Goal: Task Accomplishment & Management: Use online tool/utility

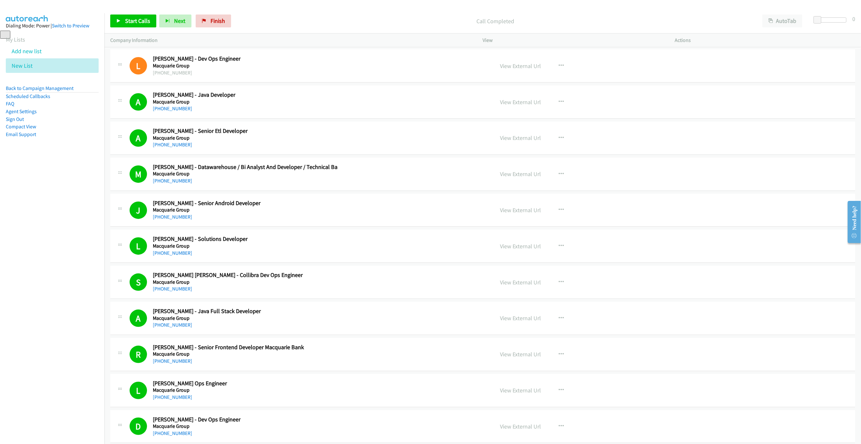
scroll to position [619, 0]
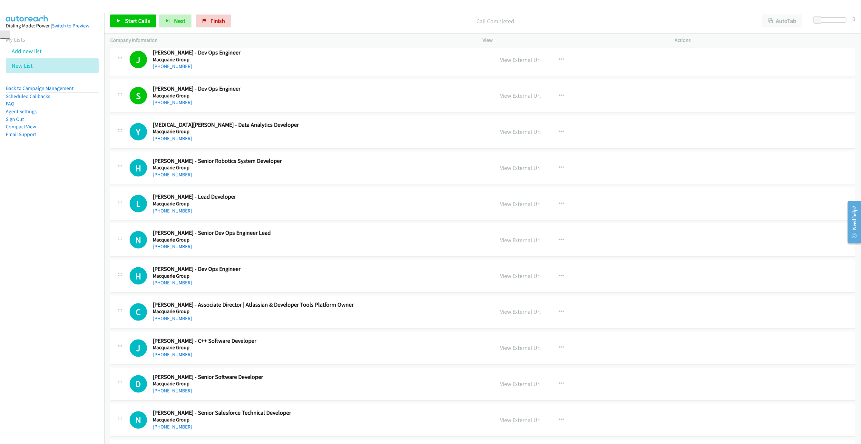
click at [107, 10] on div "Start Calls Pause Next Finish Call Completed AutoTab AutoTab 0" at bounding box center [482, 21] width 757 height 25
click at [130, 17] on span "Start Calls" at bounding box center [137, 20] width 25 height 7
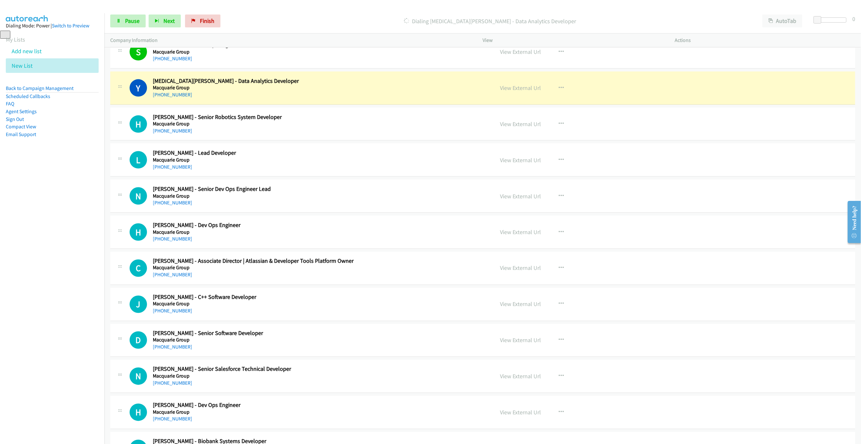
scroll to position [667, 0]
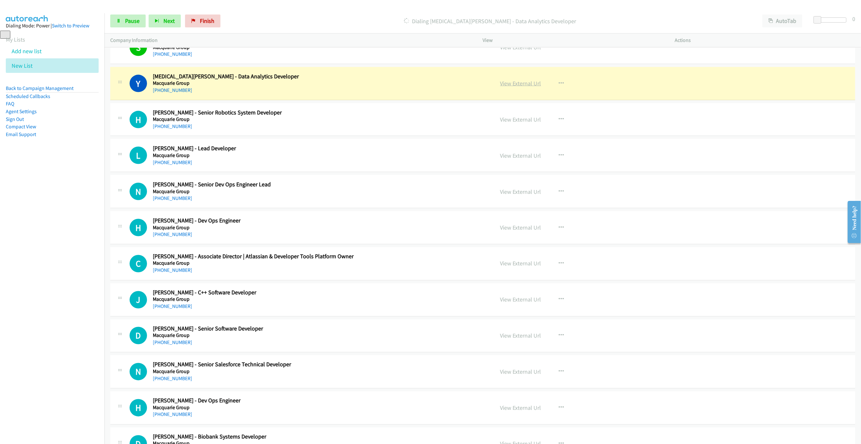
click at [509, 84] on link "View External Url" at bounding box center [520, 83] width 41 height 7
click at [118, 26] on link "Pause" at bounding box center [127, 21] width 35 height 13
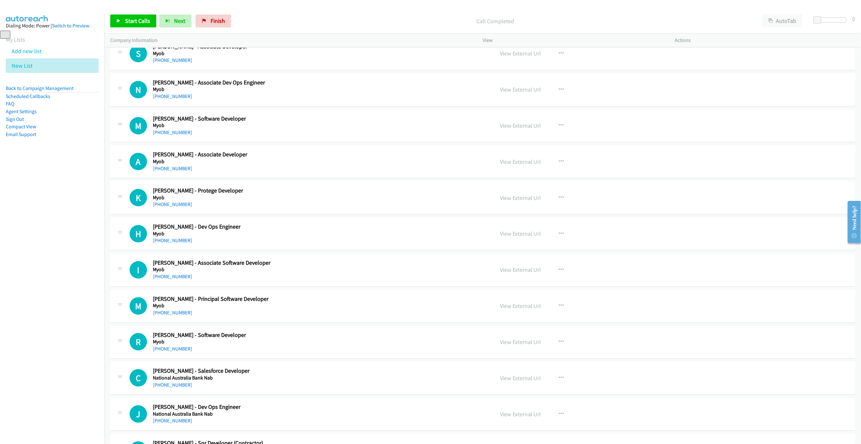
scroll to position [1828, 0]
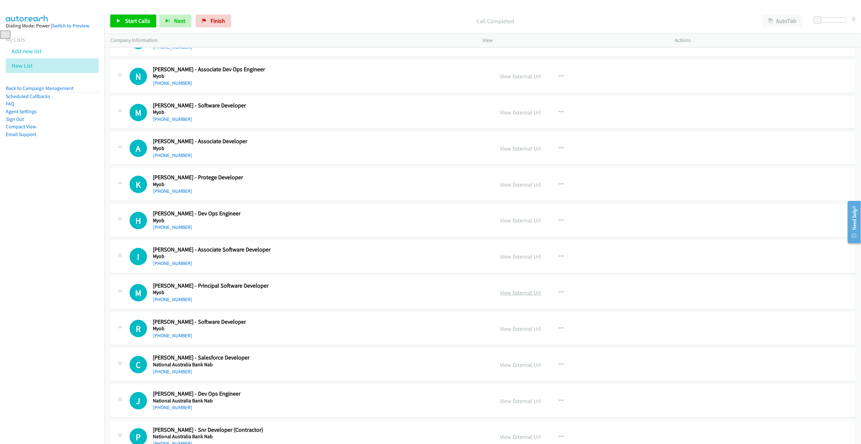
click at [535, 296] on link "View External Url" at bounding box center [520, 292] width 41 height 7
click at [507, 13] on div "Start Calls Pause Next Finish Call Completed AutoTab AutoTab 0" at bounding box center [482, 21] width 757 height 25
click at [141, 17] on span "Start Calls" at bounding box center [137, 20] width 25 height 7
click at [124, 20] on link "Pause" at bounding box center [127, 21] width 35 height 13
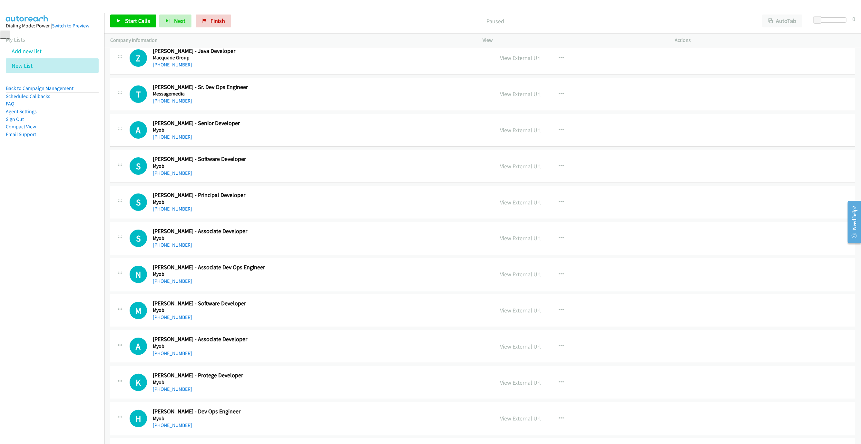
scroll to position [1634, 0]
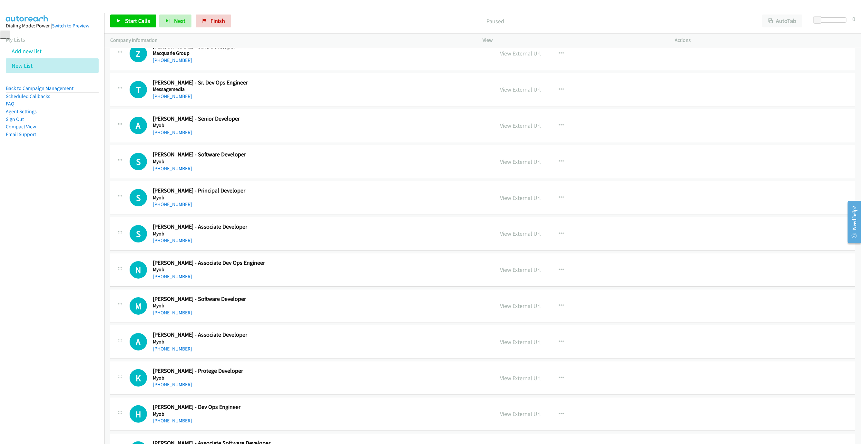
click at [270, 123] on h2 "[PERSON_NAME] - Senior Developer" at bounding box center [296, 118] width 287 height 7
click at [559, 128] on icon "button" at bounding box center [561, 125] width 5 height 5
click at [520, 173] on link "Start Calls Here" at bounding box center [527, 167] width 86 height 13
click at [134, 14] on div "Start Calls Pause Next Finish Call Completed AutoTab AutoTab 0" at bounding box center [482, 21] width 757 height 25
click at [131, 24] on span "Start Calls" at bounding box center [137, 20] width 25 height 7
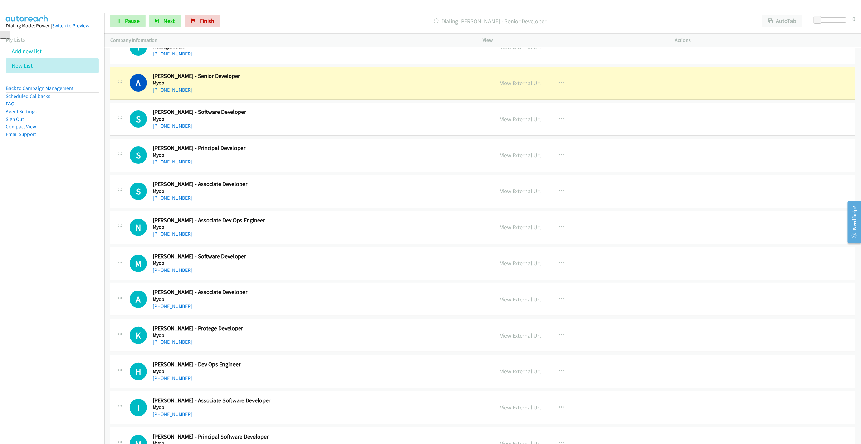
scroll to position [1683, 0]
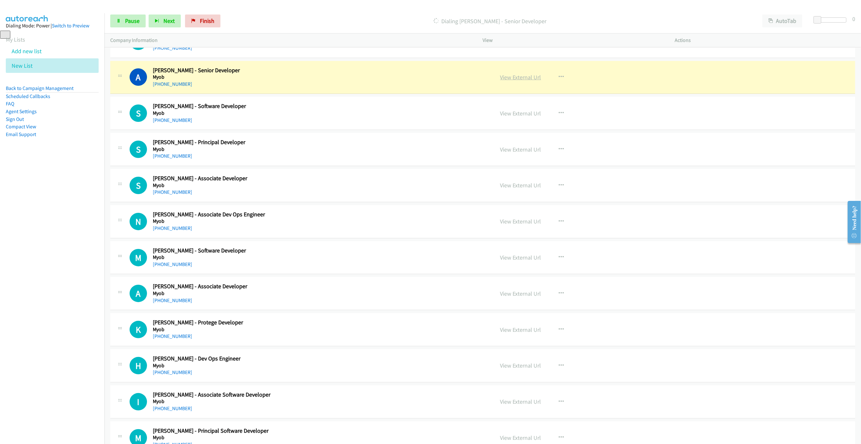
click at [520, 81] on link "View External Url" at bounding box center [520, 77] width 41 height 7
click at [128, 24] on span "Pause" at bounding box center [132, 20] width 15 height 7
click at [520, 81] on link "View External Url" at bounding box center [520, 77] width 41 height 7
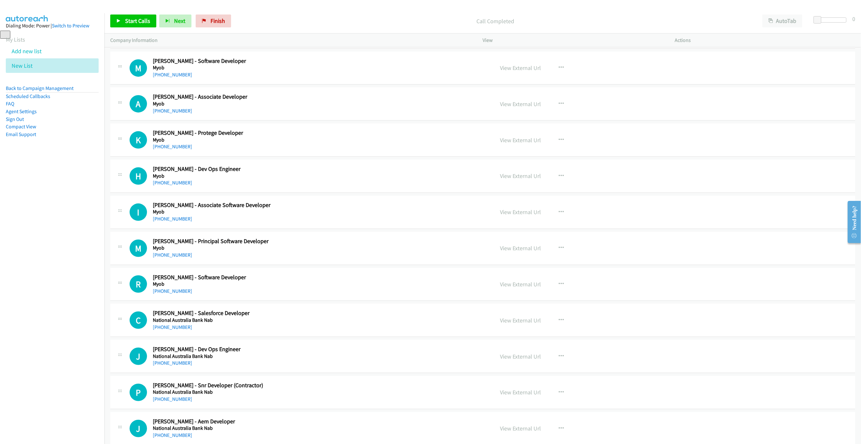
scroll to position [1876, 0]
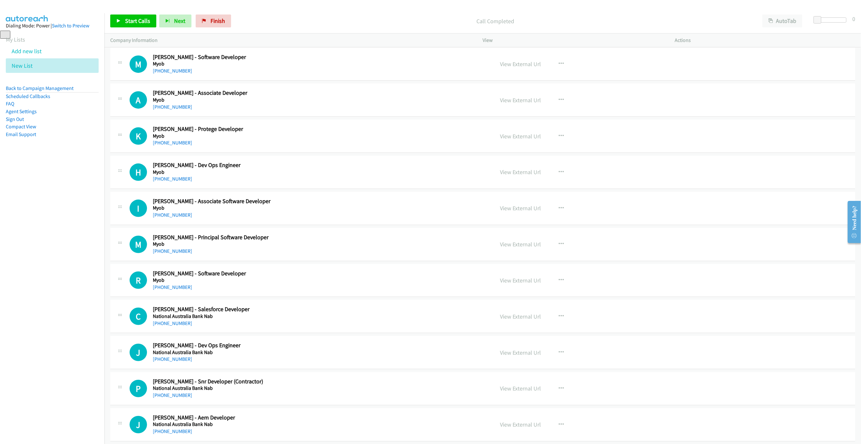
click at [171, 139] on h5 "Myob" at bounding box center [296, 136] width 287 height 6
click at [559, 283] on icon "button" at bounding box center [561, 280] width 5 height 5
click at [521, 329] on link "Start Calls Here" at bounding box center [527, 322] width 86 height 13
click at [110, 17] on link "Start Calls" at bounding box center [133, 21] width 46 height 13
click at [126, 24] on span "Pause" at bounding box center [132, 20] width 15 height 7
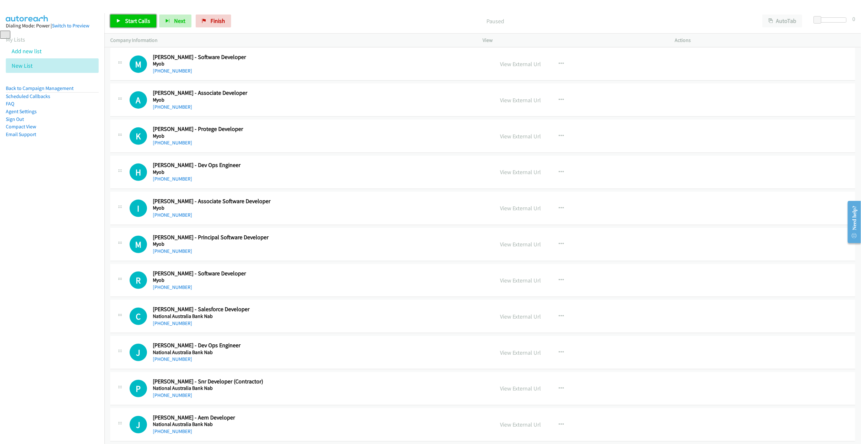
click at [142, 17] on link "Start Calls" at bounding box center [133, 21] width 46 height 13
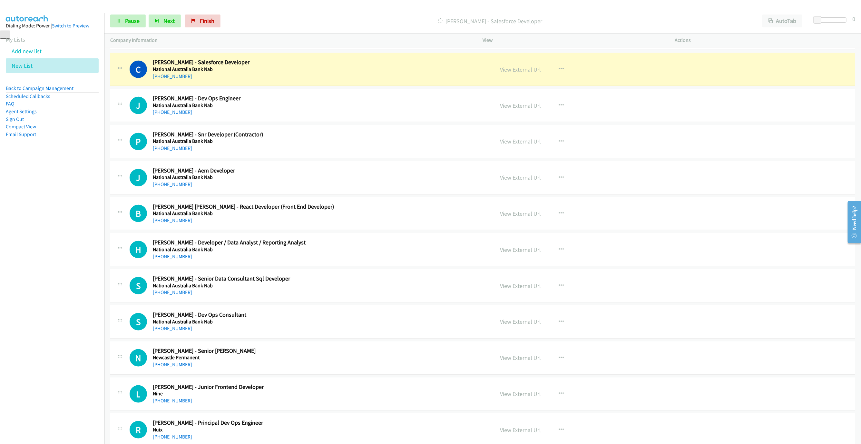
scroll to position [2118, 0]
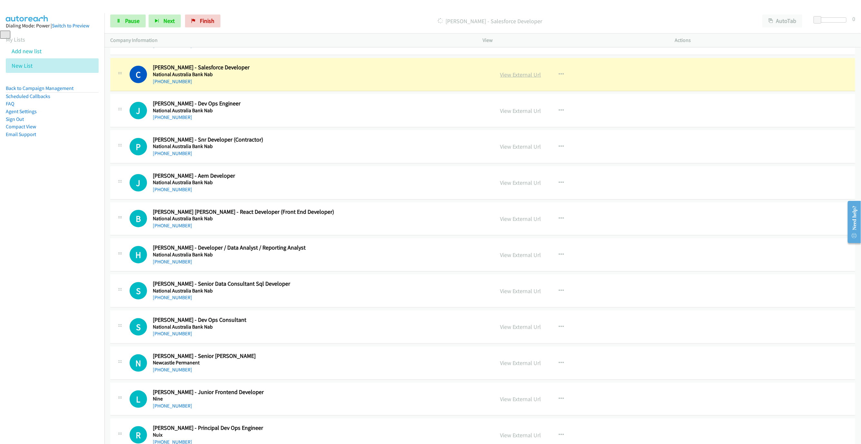
click at [516, 78] on link "View External Url" at bounding box center [520, 74] width 41 height 7
click at [110, 19] on link "Pause" at bounding box center [127, 21] width 35 height 13
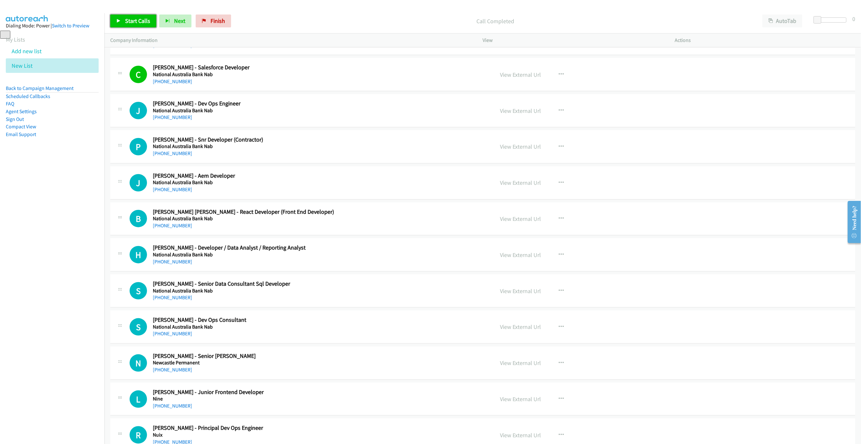
click at [137, 25] on link "Start Calls" at bounding box center [133, 21] width 46 height 13
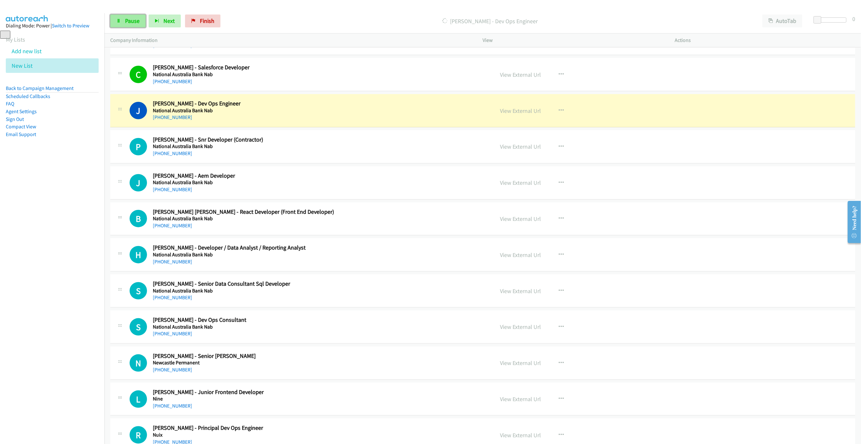
click at [131, 26] on link "Pause" at bounding box center [127, 21] width 35 height 13
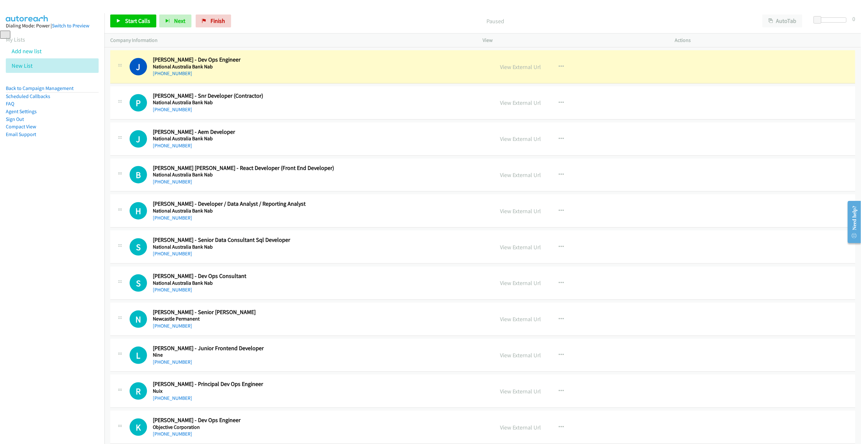
scroll to position [2166, 0]
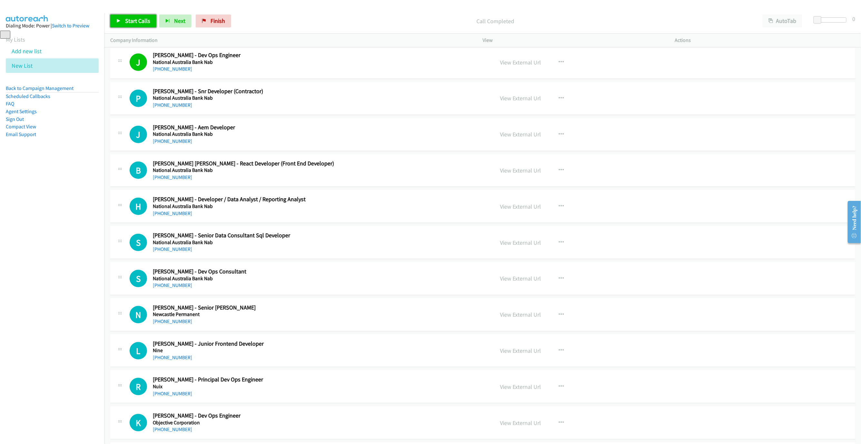
click at [139, 24] on span "Start Calls" at bounding box center [137, 20] width 25 height 7
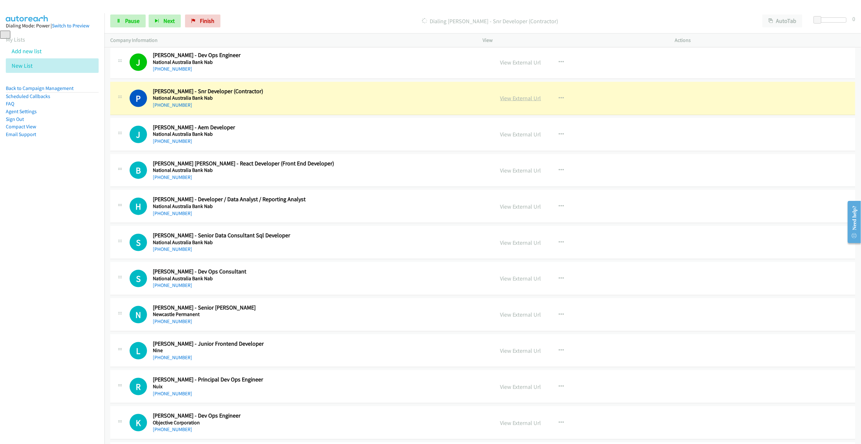
click at [533, 102] on link "View External Url" at bounding box center [520, 97] width 41 height 7
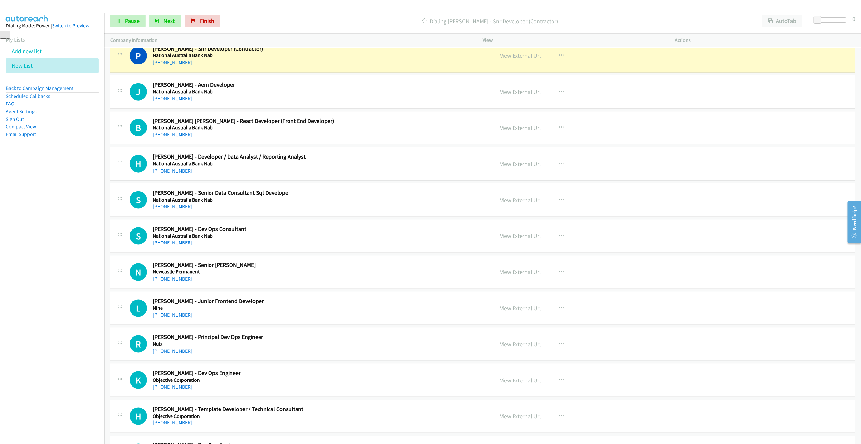
scroll to position [2215, 0]
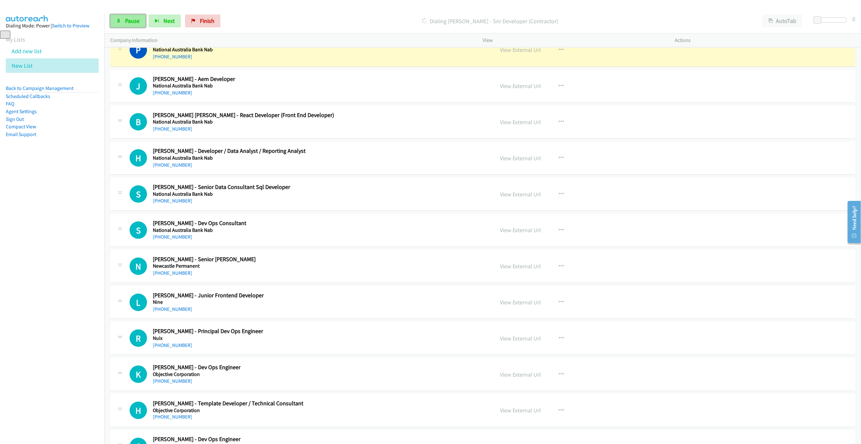
click at [137, 23] on span "Pause" at bounding box center [132, 20] width 15 height 7
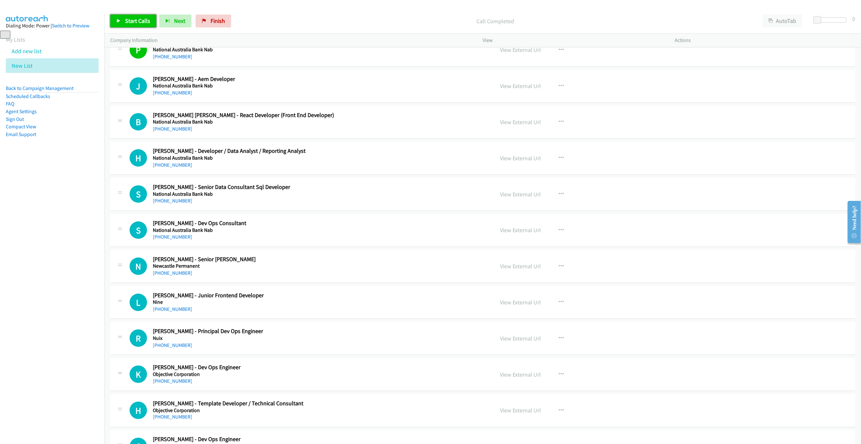
click at [141, 25] on link "Start Calls" at bounding box center [133, 21] width 46 height 13
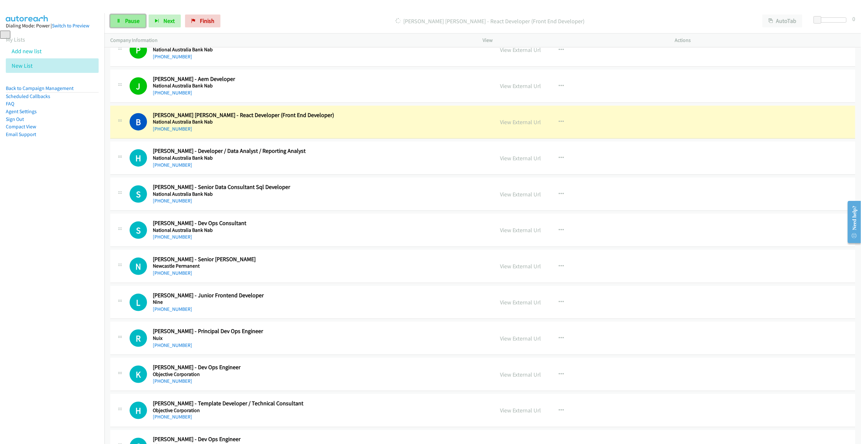
click at [122, 19] on link "Pause" at bounding box center [127, 21] width 35 height 13
click at [517, 126] on link "View External Url" at bounding box center [520, 121] width 41 height 7
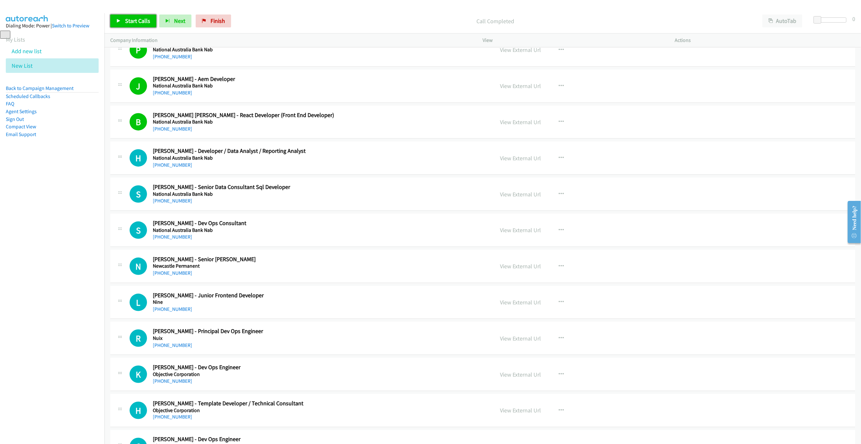
click at [119, 18] on link "Start Calls" at bounding box center [133, 21] width 46 height 13
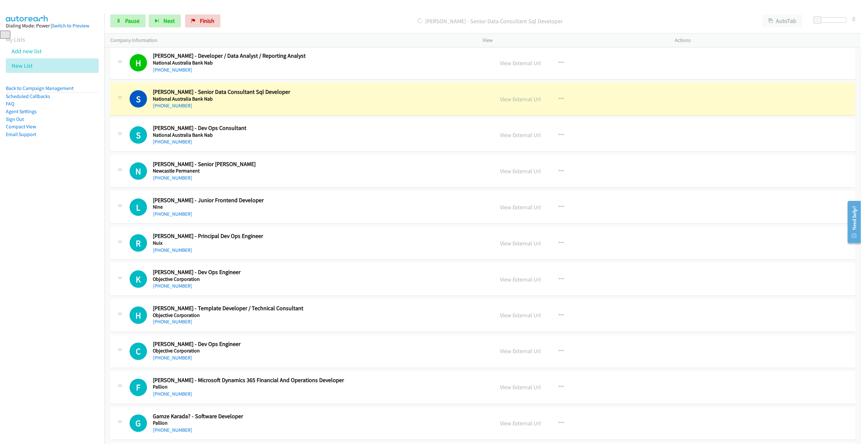
scroll to position [2360, 0]
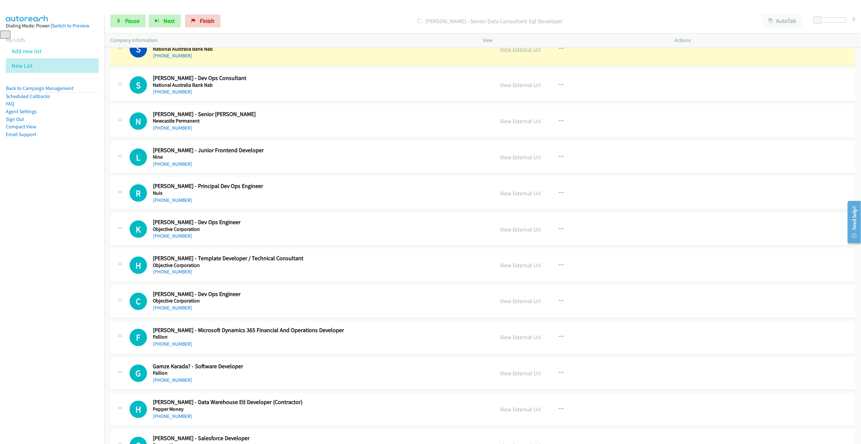
click at [504, 53] on link "View External Url" at bounding box center [520, 48] width 41 height 7
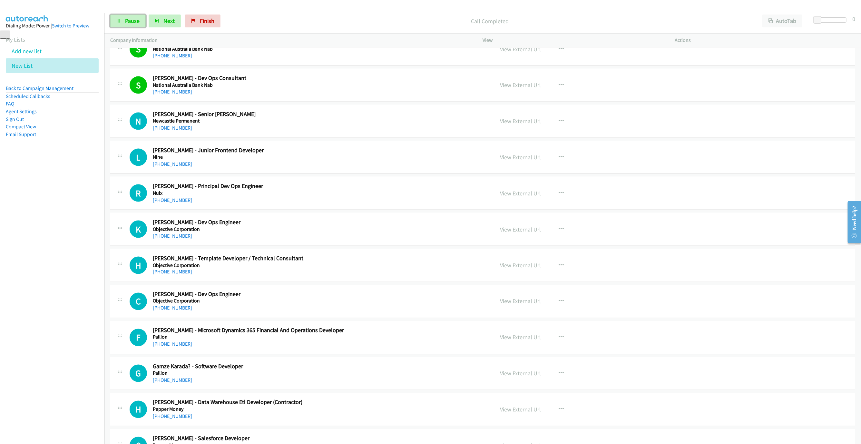
drag, startPoint x: 132, startPoint y: 17, endPoint x: 147, endPoint y: 7, distance: 18.7
click at [132, 17] on link "Pause" at bounding box center [127, 21] width 35 height 13
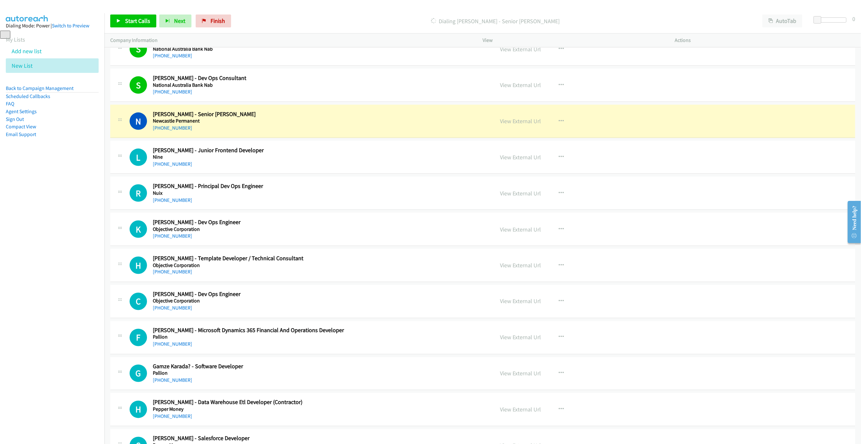
click at [338, 124] on h5 "Newcastle Permanent" at bounding box center [296, 121] width 287 height 6
click at [513, 125] on link "View External Url" at bounding box center [520, 120] width 41 height 7
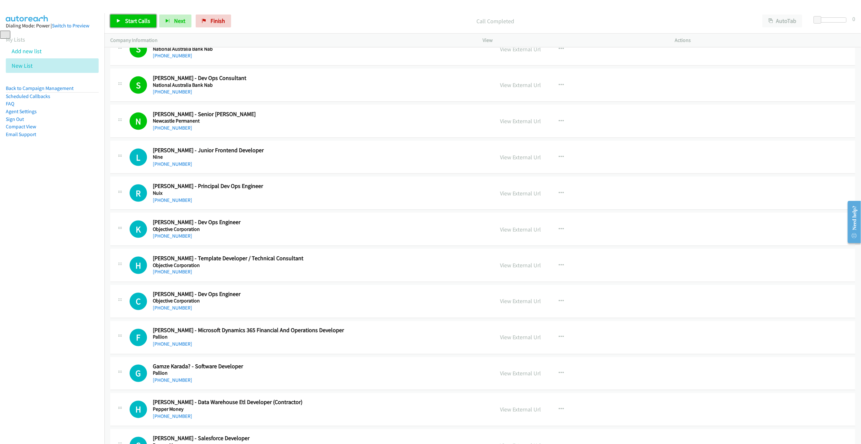
click at [136, 25] on link "Start Calls" at bounding box center [133, 21] width 46 height 13
click at [134, 21] on span "Pause" at bounding box center [132, 20] width 15 height 7
